Goal: Task Accomplishment & Management: Use online tool/utility

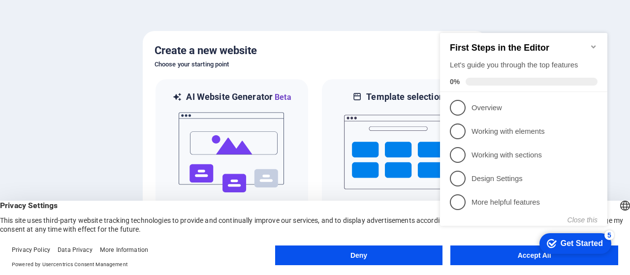
click at [515, 254] on div "checkmark Get Started 5 First Steps in the Editor Let's guide you through the t…" at bounding box center [525, 138] width 179 height 239
click at [486, 256] on div "checkmark Get Started 5 First Steps in the Editor Let's guide you through the t…" at bounding box center [525, 138] width 179 height 239
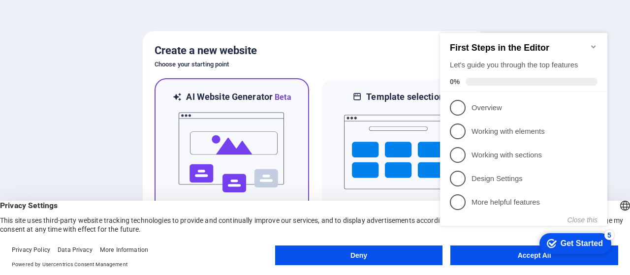
click at [210, 158] on img at bounding box center [232, 152] width 108 height 98
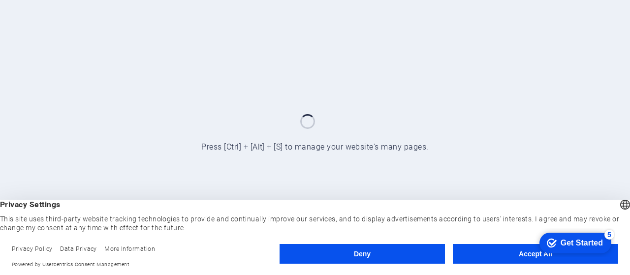
click at [508, 252] on button "Accept All" at bounding box center [535, 254] width 165 height 20
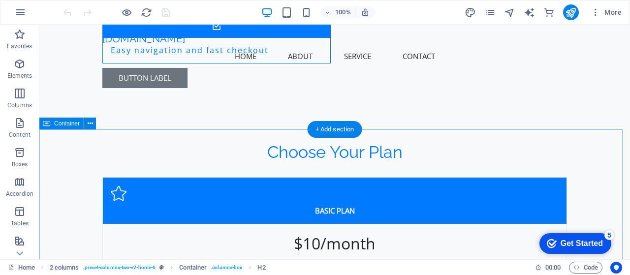
scroll to position [1280, 0]
